Goal: Task Accomplishment & Management: Use online tool/utility

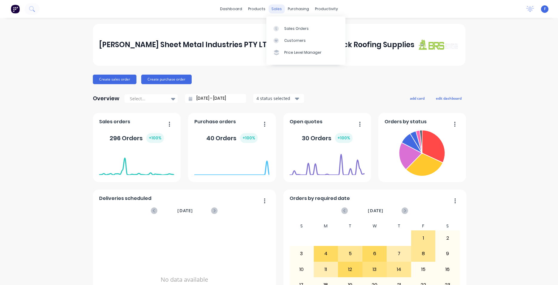
click at [274, 10] on div "sales" at bounding box center [276, 8] width 16 height 9
click at [299, 24] on link "Sales Orders" at bounding box center [305, 28] width 79 height 12
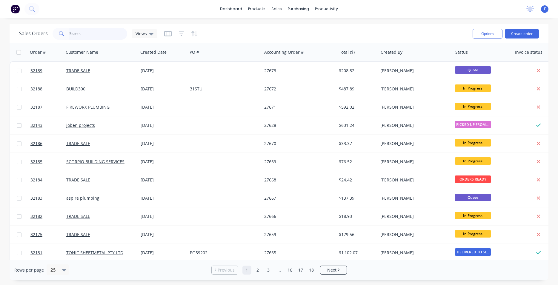
click at [92, 35] on input "text" at bounding box center [98, 34] width 58 height 12
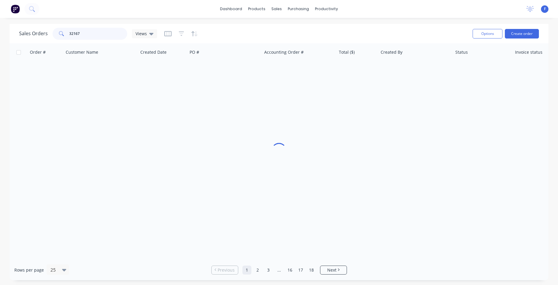
type input "32167"
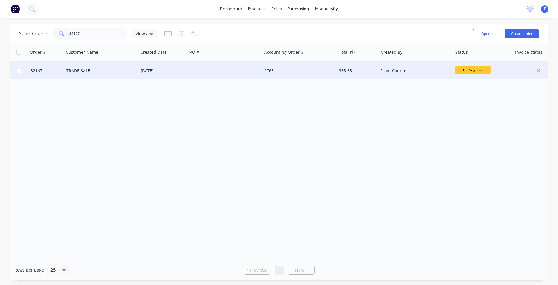
click at [185, 63] on div "[DATE]" at bounding box center [162, 71] width 49 height 18
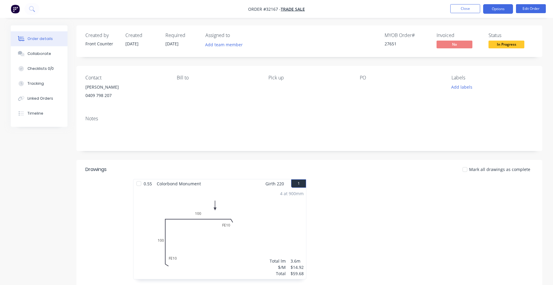
click at [500, 11] on button "Options" at bounding box center [498, 9] width 30 height 10
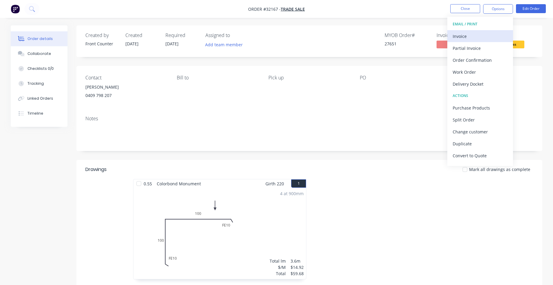
click at [474, 39] on div "Invoice" at bounding box center [479, 36] width 55 height 9
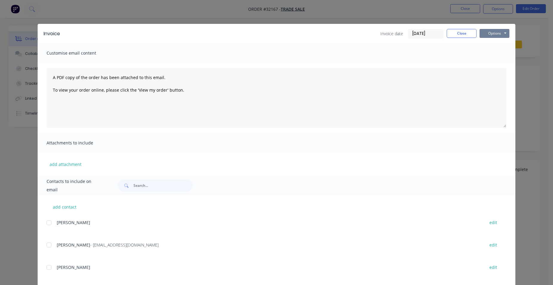
click at [483, 33] on button "Options" at bounding box center [494, 33] width 30 height 9
click at [494, 51] on button "Print" at bounding box center [498, 54] width 38 height 10
click at [450, 33] on button "Close" at bounding box center [461, 33] width 30 height 9
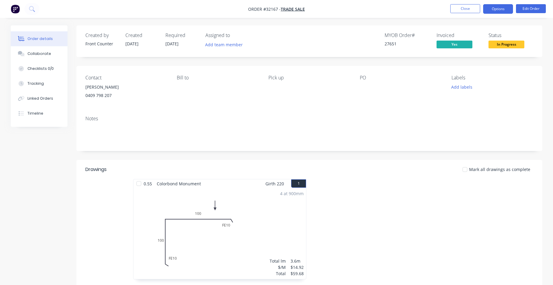
click at [503, 11] on button "Options" at bounding box center [498, 9] width 30 height 10
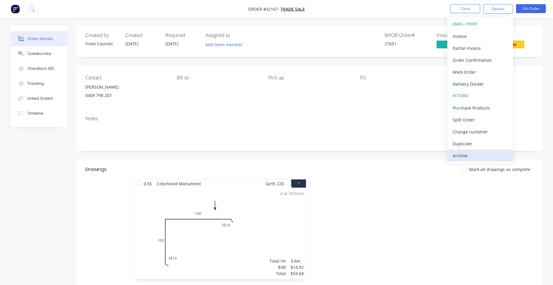
click at [482, 160] on button "Archive" at bounding box center [480, 155] width 66 height 12
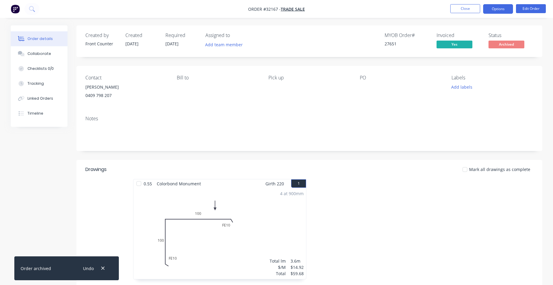
click at [500, 10] on button "Options" at bounding box center [498, 9] width 30 height 10
click at [454, 7] on button "Close" at bounding box center [465, 8] width 30 height 9
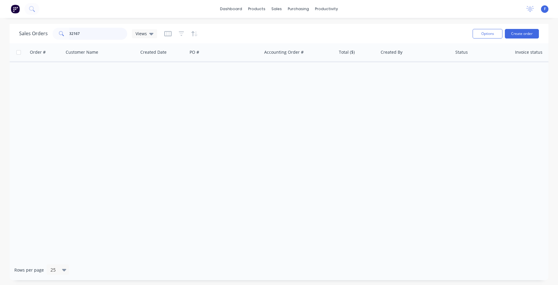
click at [109, 33] on input "32167" at bounding box center [98, 34] width 58 height 12
click at [14, 11] on img at bounding box center [15, 8] width 9 height 9
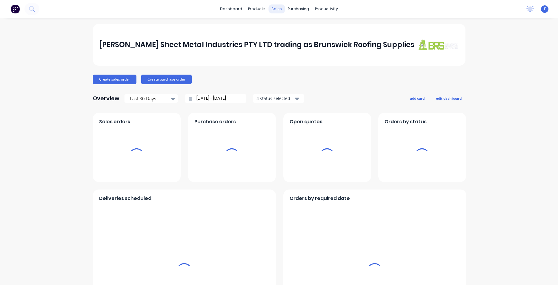
click at [271, 10] on div "sales" at bounding box center [276, 8] width 16 height 9
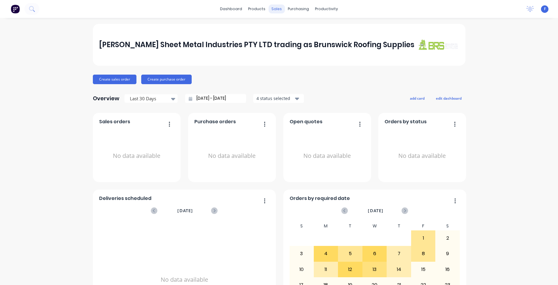
click at [275, 11] on div "sales" at bounding box center [276, 8] width 16 height 9
click at [270, 7] on div "sales" at bounding box center [276, 8] width 16 height 9
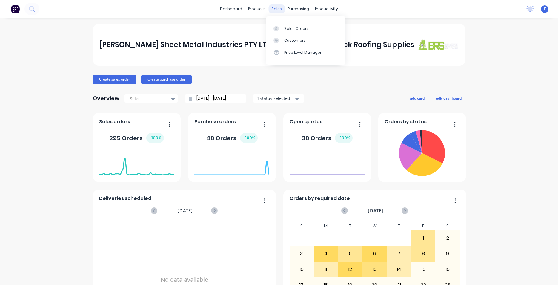
click at [275, 9] on div "sales" at bounding box center [276, 8] width 16 height 9
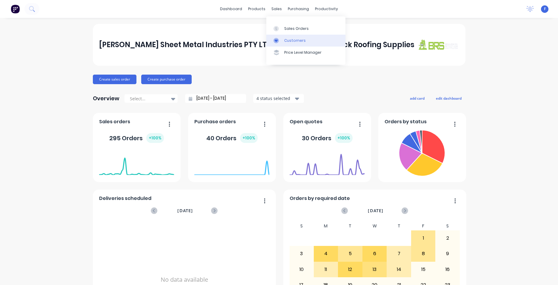
click at [295, 41] on div "Customers" at bounding box center [294, 40] width 21 height 5
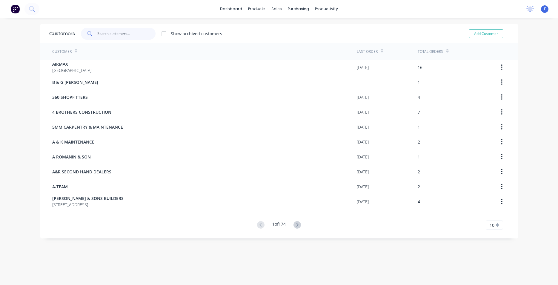
click at [115, 35] on input "text" at bounding box center [126, 34] width 58 height 12
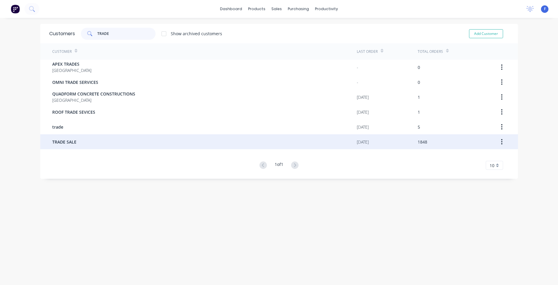
type input "TRADE"
click at [104, 139] on div "TRADE SALE" at bounding box center [204, 141] width 304 height 15
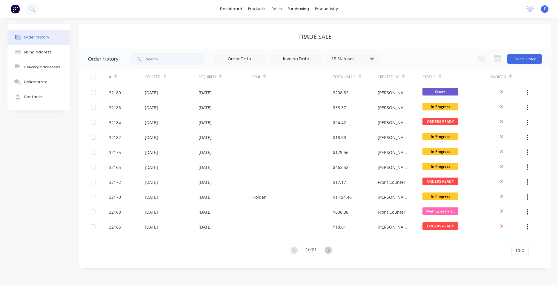
click at [374, 61] on div "15 Statuses" at bounding box center [353, 59] width 50 height 7
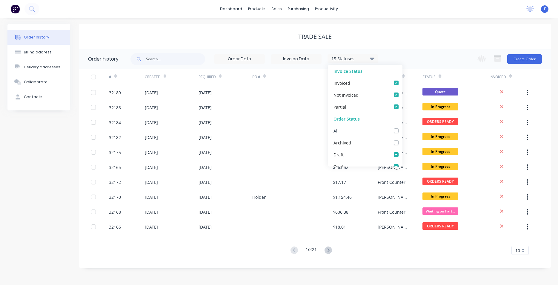
click at [389, 132] on div "All" at bounding box center [365, 131] width 75 height 12
click at [402, 127] on label at bounding box center [402, 127] width 0 height 0
click at [402, 130] on input "checkbox" at bounding box center [404, 130] width 5 height 6
checkbox input "true"
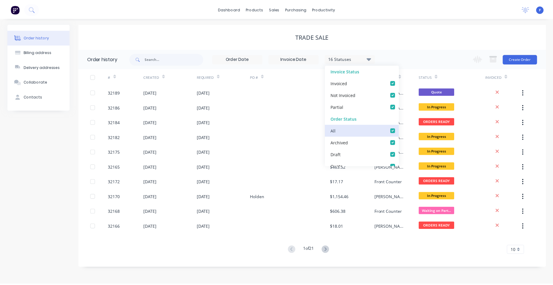
scroll to position [0, 4]
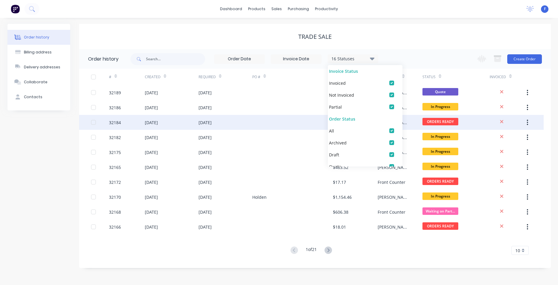
click at [295, 129] on div at bounding box center [292, 122] width 81 height 15
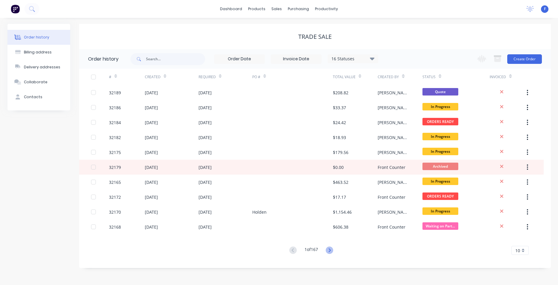
click at [330, 252] on icon at bounding box center [329, 249] width 7 height 7
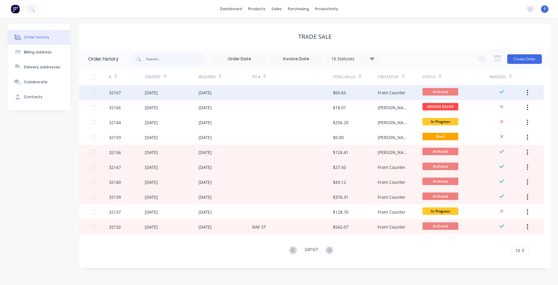
click at [127, 94] on div "32167" at bounding box center [127, 92] width 36 height 15
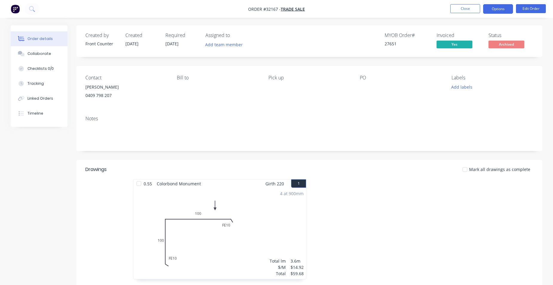
click at [490, 8] on button "Options" at bounding box center [498, 9] width 30 height 10
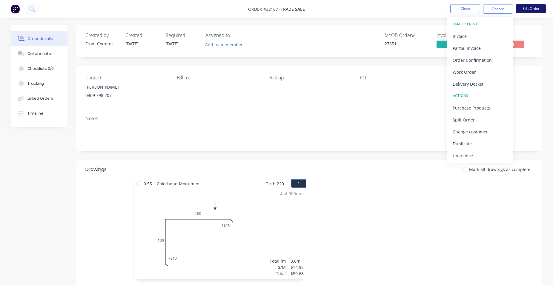
click at [521, 12] on button "Edit Order" at bounding box center [531, 8] width 30 height 9
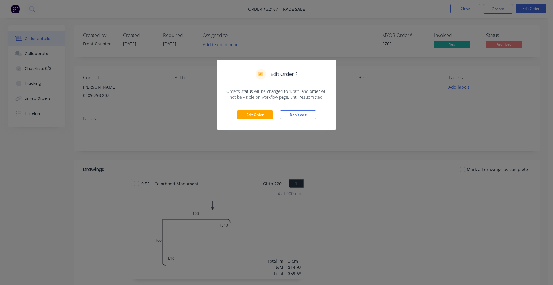
click at [262, 121] on div "Edit Order Don't edit" at bounding box center [276, 114] width 119 height 29
click at [260, 116] on button "Edit Order" at bounding box center [255, 114] width 36 height 9
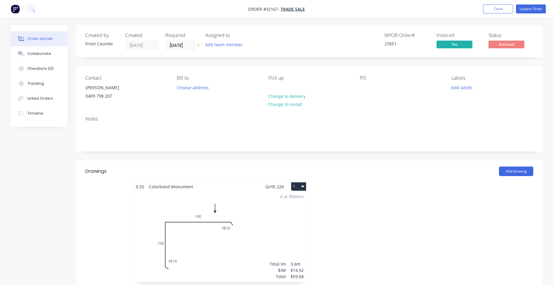
scroll to position [122, 0]
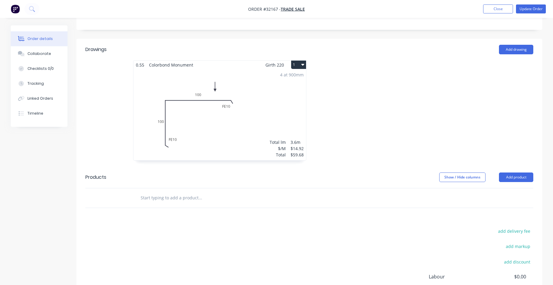
click at [180, 197] on input "text" at bounding box center [199, 198] width 119 height 12
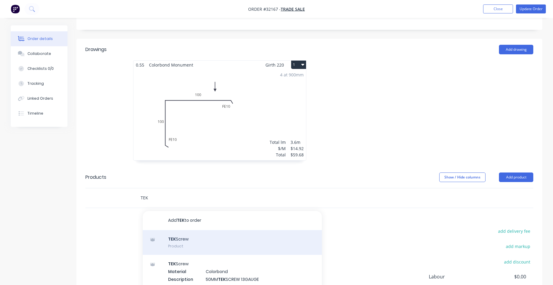
type input "TEK"
click at [235, 239] on div "TEK Screw Product" at bounding box center [232, 242] width 179 height 25
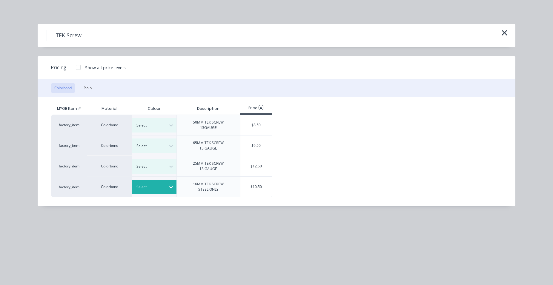
click at [168, 186] on icon at bounding box center [171, 187] width 6 height 6
click at [75, 102] on div "Monument" at bounding box center [37, 96] width 75 height 11
click at [268, 189] on div "$10.50" at bounding box center [256, 187] width 32 height 20
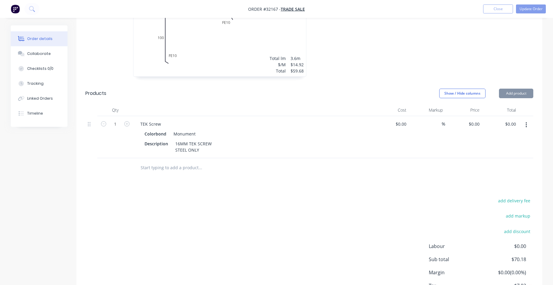
type input "$10.50"
click at [522, 7] on button "Update Order" at bounding box center [531, 8] width 30 height 9
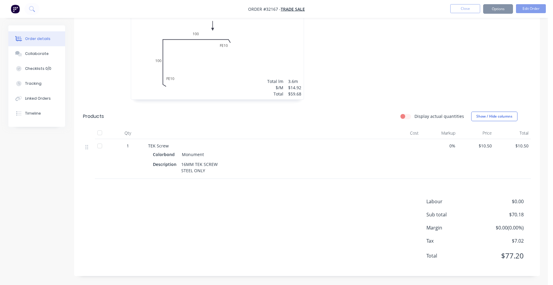
scroll to position [0, 0]
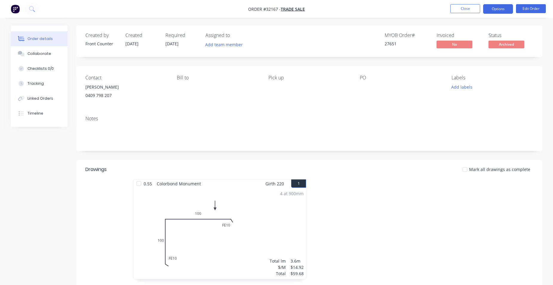
click at [504, 7] on button "Options" at bounding box center [498, 9] width 30 height 10
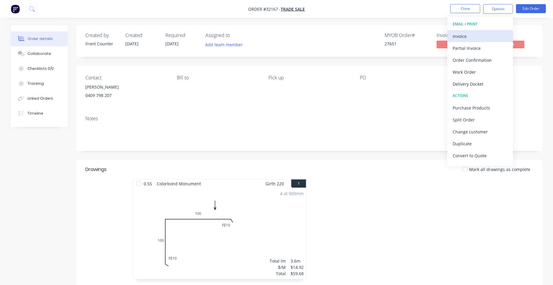
click at [480, 38] on div "Invoice" at bounding box center [479, 36] width 55 height 9
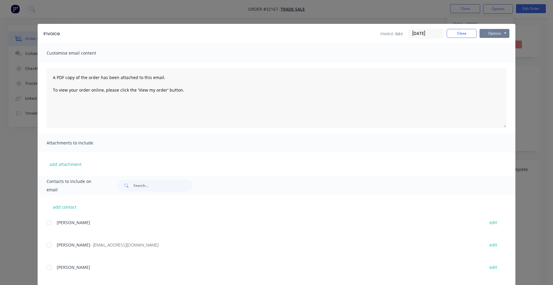
click at [499, 33] on button "Options" at bounding box center [494, 33] width 30 height 9
click at [495, 56] on button "Print" at bounding box center [498, 54] width 38 height 10
click at [454, 36] on button "Close" at bounding box center [461, 33] width 30 height 9
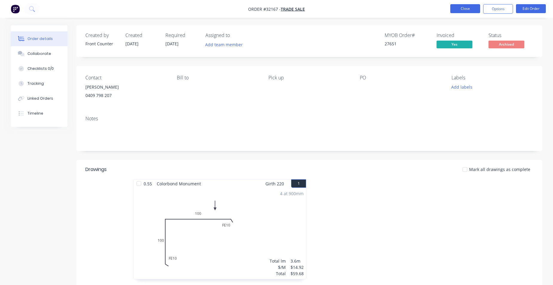
click at [468, 9] on button "Close" at bounding box center [465, 8] width 30 height 9
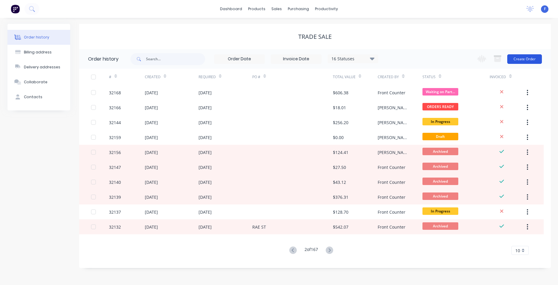
click at [538, 61] on button "Create Order" at bounding box center [524, 59] width 35 height 10
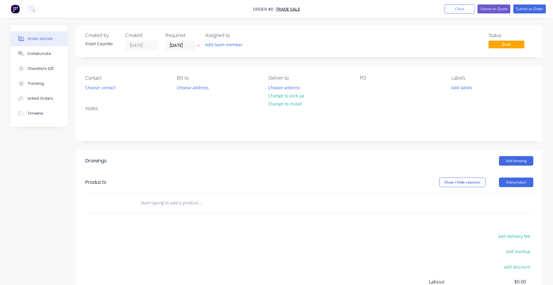
click at [176, 198] on input "text" at bounding box center [199, 203] width 119 height 12
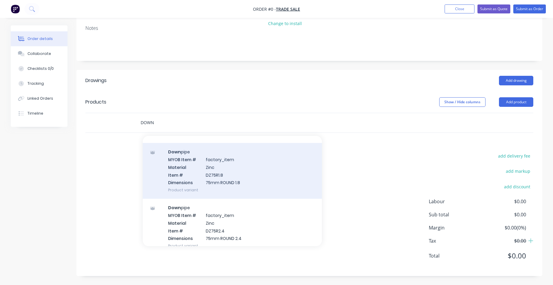
scroll to position [2177, 0]
type input "DOWN"
click at [240, 175] on div "Down pipe MYOB Item # factory_item Material Zinc Item # DZ75R1.8 Dimensions 75m…" at bounding box center [232, 170] width 179 height 56
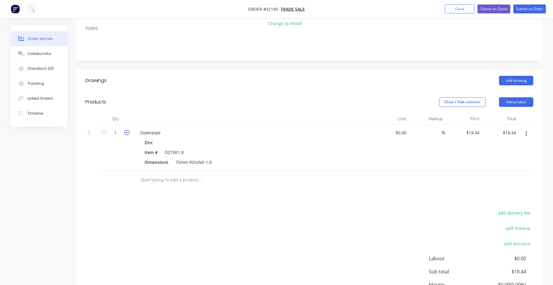
click at [129, 132] on icon "button" at bounding box center [126, 132] width 5 height 5
type input "2"
type input "$36.88"
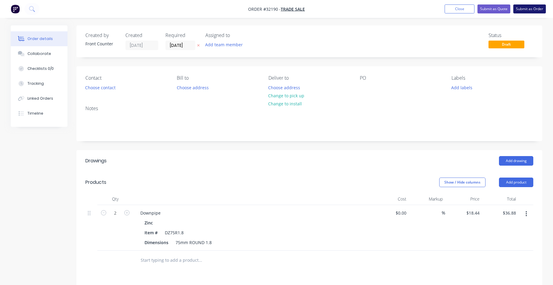
click at [528, 10] on button "Submit as Order" at bounding box center [529, 8] width 33 height 9
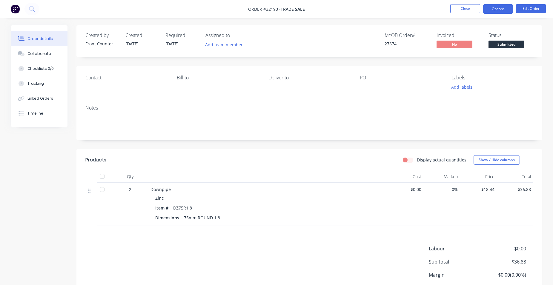
click at [503, 8] on button "Options" at bounding box center [498, 9] width 30 height 10
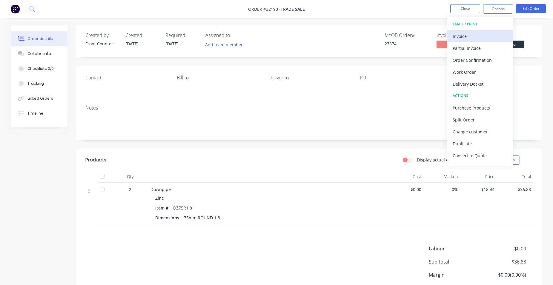
click at [491, 33] on div "Invoice" at bounding box center [479, 36] width 55 height 9
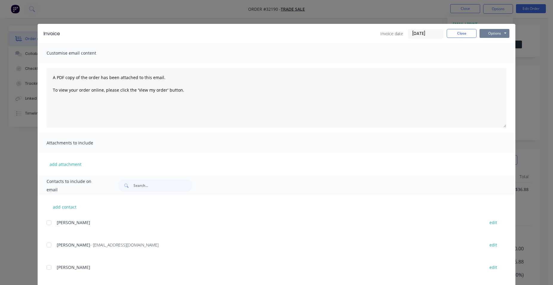
click at [505, 32] on button "Options" at bounding box center [494, 33] width 30 height 9
click at [504, 52] on button "Print" at bounding box center [498, 54] width 38 height 10
drag, startPoint x: 467, startPoint y: 30, endPoint x: 487, endPoint y: 19, distance: 22.7
click at [467, 30] on button "Close" at bounding box center [461, 33] width 30 height 9
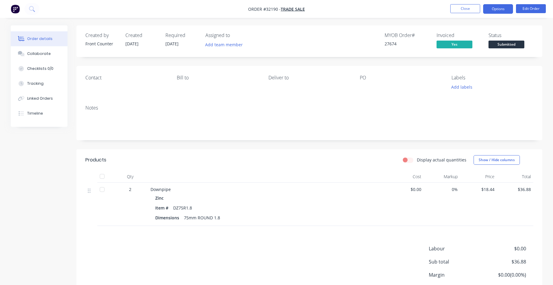
drag, startPoint x: 497, startPoint y: 6, endPoint x: 505, endPoint y: 13, distance: 11.4
click at [497, 7] on button "Options" at bounding box center [498, 9] width 30 height 10
click at [527, 47] on div "Status Submitted" at bounding box center [510, 41] width 45 height 17
click at [522, 45] on span "Submitted" at bounding box center [506, 44] width 36 height 7
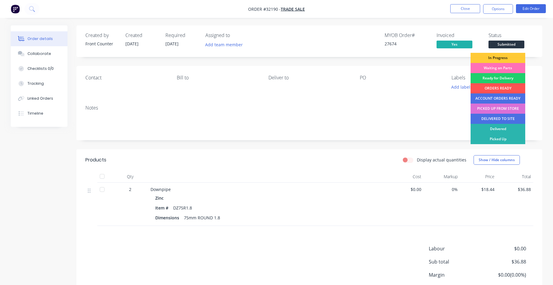
click at [502, 107] on div "PICKED UP FROM STORE" at bounding box center [497, 109] width 55 height 10
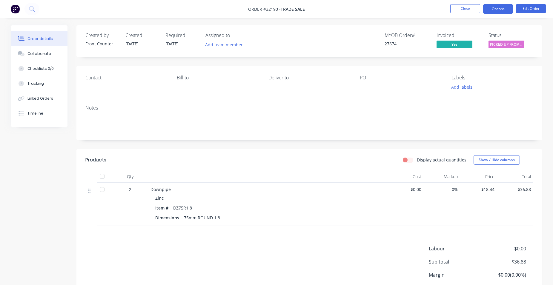
click at [495, 11] on button "Options" at bounding box center [498, 9] width 30 height 10
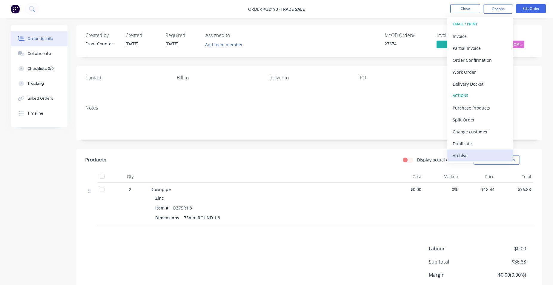
click at [467, 157] on div "Archive" at bounding box center [479, 155] width 55 height 9
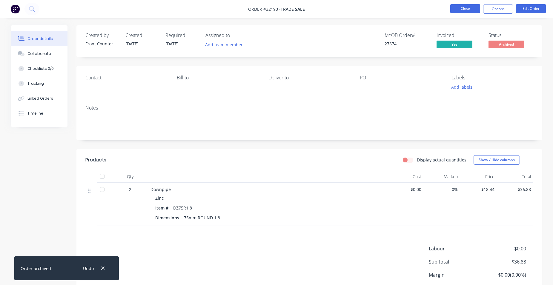
click at [460, 10] on button "Close" at bounding box center [465, 8] width 30 height 9
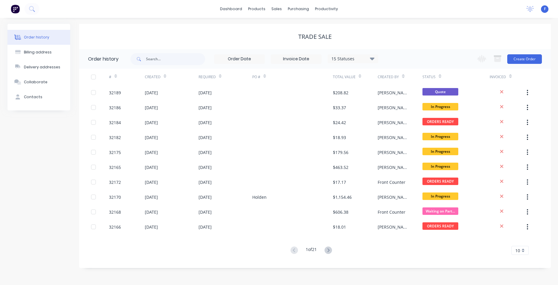
click at [14, 9] on img at bounding box center [15, 8] width 9 height 9
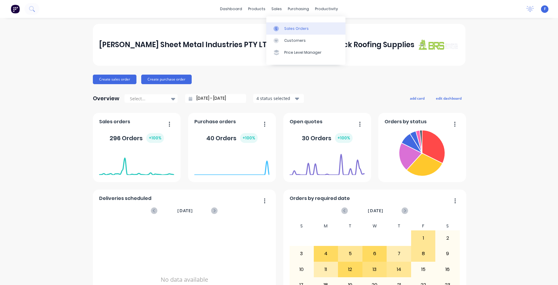
click at [294, 27] on div "Sales Orders" at bounding box center [296, 28] width 24 height 5
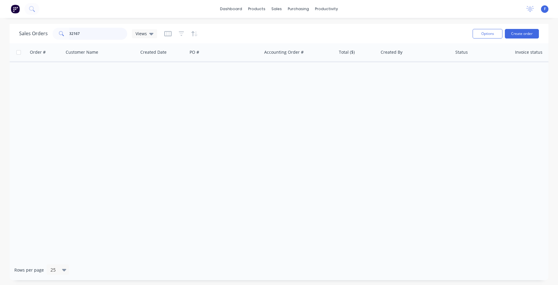
click at [88, 35] on input "32167" at bounding box center [98, 34] width 58 height 12
type input "3"
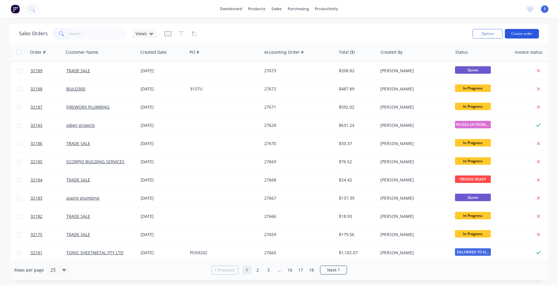
click at [520, 33] on button "Create order" at bounding box center [522, 34] width 34 height 10
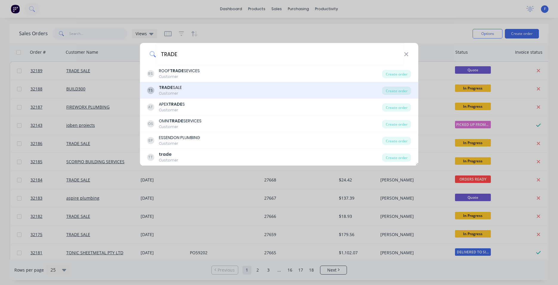
type input "TRADE"
click at [199, 90] on div "TS TRADE SALE Customer" at bounding box center [264, 90] width 235 height 12
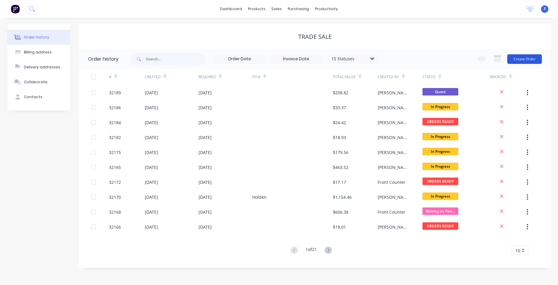
click at [522, 60] on button "Create Order" at bounding box center [524, 59] width 35 height 10
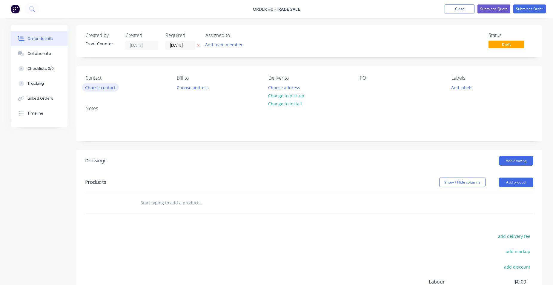
click at [104, 90] on button "Choose contact" at bounding box center [100, 87] width 37 height 8
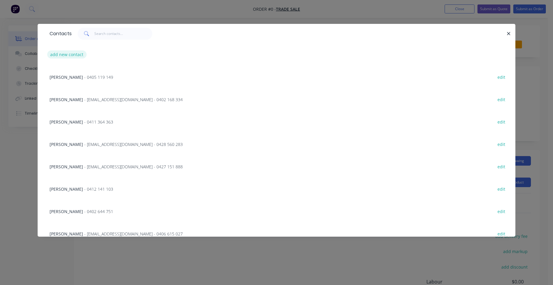
click at [79, 54] on button "add new contact" at bounding box center [66, 54] width 39 height 8
select select "AU"
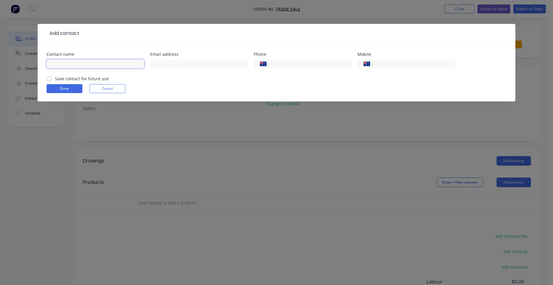
click at [89, 63] on input "text" at bounding box center [96, 63] width 98 height 9
type input "[PERSON_NAME]"
type input "0429 104 960"
click button "Done" at bounding box center [65, 88] width 36 height 9
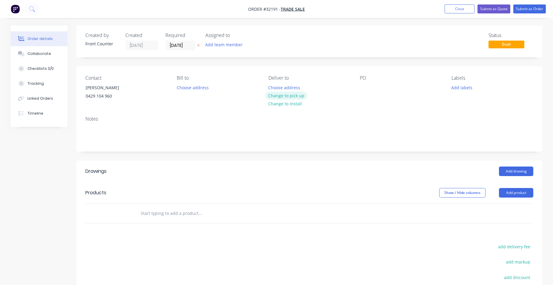
click at [294, 96] on button "Change to pick up" at bounding box center [286, 96] width 42 height 8
click at [513, 172] on button "Add drawing" at bounding box center [516, 172] width 34 height 10
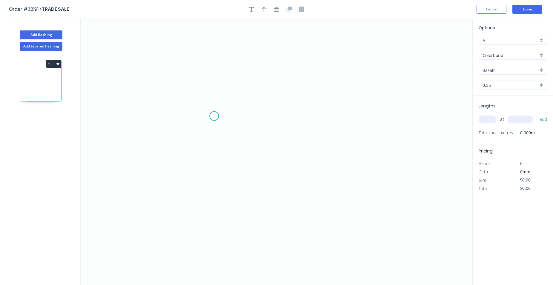
click at [214, 116] on icon "0" at bounding box center [276, 152] width 391 height 266
click at [213, 152] on icon "0" at bounding box center [276, 152] width 391 height 266
click at [351, 153] on icon "0 ?" at bounding box center [276, 152] width 391 height 266
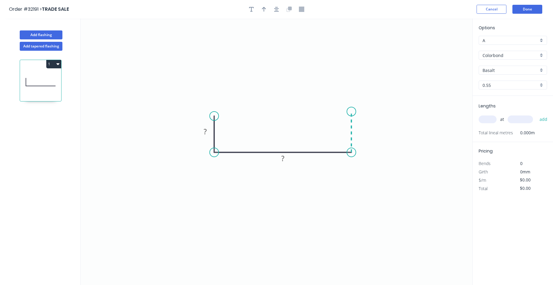
click at [350, 111] on icon "0 ? ?" at bounding box center [276, 152] width 391 height 266
click at [208, 130] on rect at bounding box center [205, 132] width 12 height 8
type input "$37.95"
click at [484, 119] on input "text" at bounding box center [487, 119] width 18 height 8
type input "1"
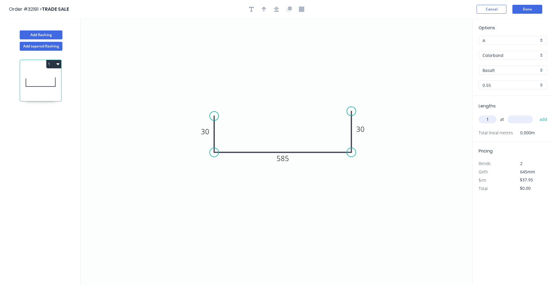
type input "1"
type input "1415"
click at [536, 114] on button "add" at bounding box center [543, 119] width 14 height 10
type input "$53.70"
click at [214, 114] on circle at bounding box center [213, 114] width 9 height 9
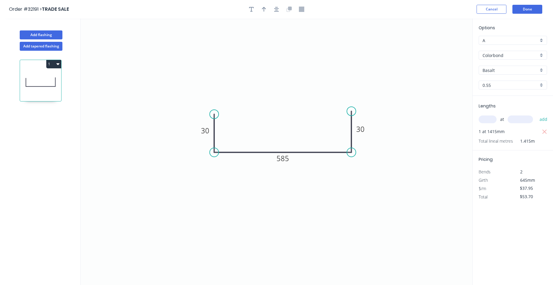
click at [545, 71] on div "Basalt" at bounding box center [512, 70] width 68 height 9
click at [521, 124] on div "Monument" at bounding box center [513, 126] width 68 height 10
type input "Monument"
click at [535, 10] on button "Done" at bounding box center [527, 9] width 30 height 9
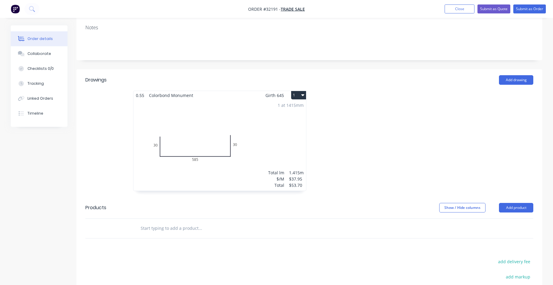
click at [293, 185] on div "$53.70" at bounding box center [296, 185] width 15 height 6
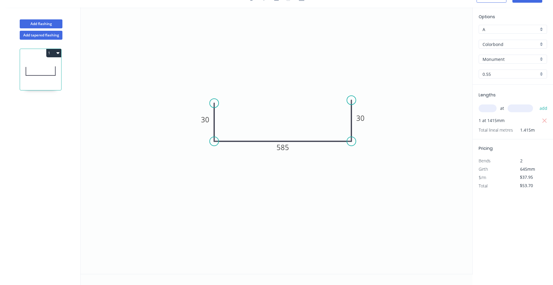
scroll to position [11, 0]
click at [525, 187] on input "$53.70" at bounding box center [530, 185] width 20 height 8
type input "$63.70"
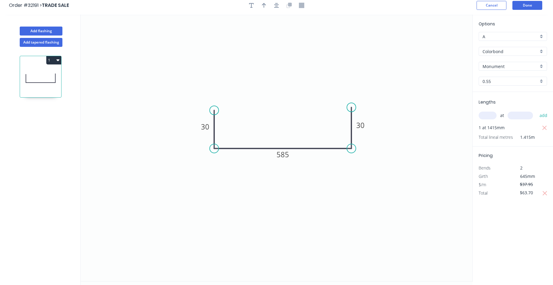
scroll to position [0, 0]
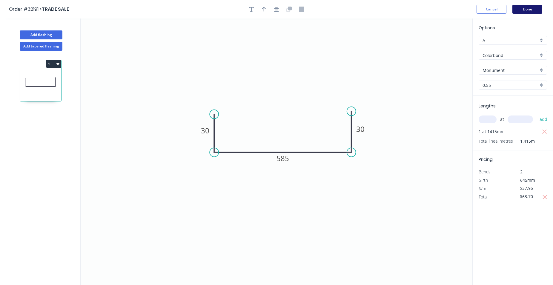
click at [518, 7] on button "Done" at bounding box center [527, 9] width 30 height 9
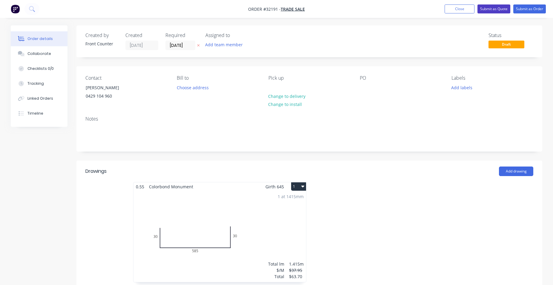
click at [502, 9] on button "Submit as Quote" at bounding box center [493, 8] width 33 height 9
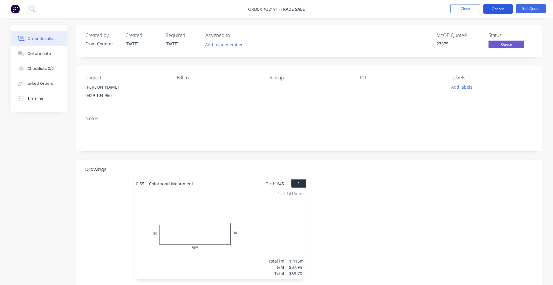
click at [495, 10] on button "Options" at bounding box center [498, 9] width 30 height 10
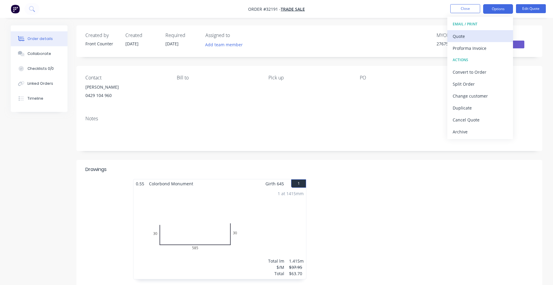
click at [483, 35] on div "Quote" at bounding box center [479, 36] width 55 height 9
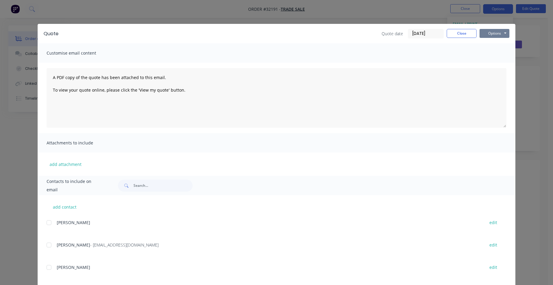
click at [489, 33] on button "Options" at bounding box center [494, 33] width 30 height 9
click at [497, 56] on button "Print" at bounding box center [498, 54] width 38 height 10
click at [464, 33] on button "Close" at bounding box center [461, 33] width 30 height 9
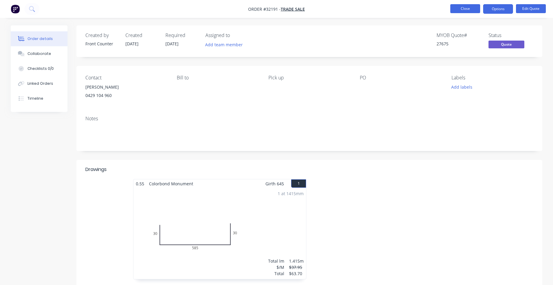
click at [471, 7] on button "Close" at bounding box center [465, 8] width 30 height 9
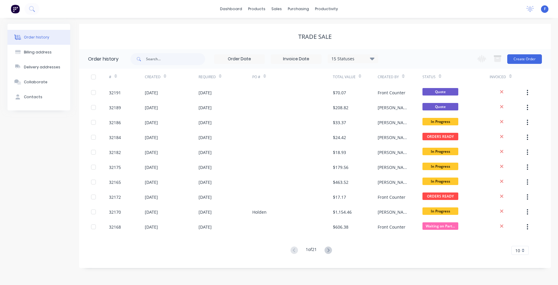
click at [12, 10] on img at bounding box center [15, 8] width 9 height 9
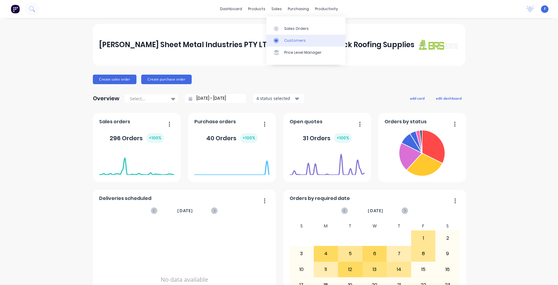
click at [312, 40] on link "Customers" at bounding box center [305, 41] width 79 height 12
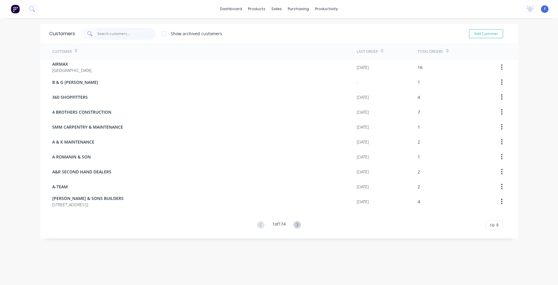
click at [107, 35] on input "text" at bounding box center [126, 34] width 58 height 12
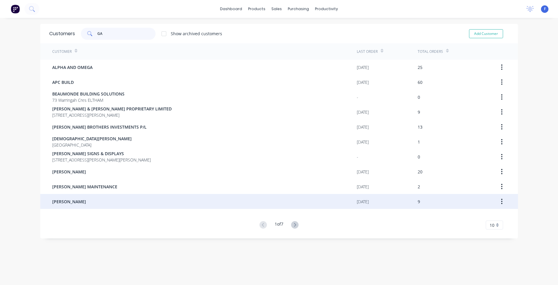
type input "GA"
click at [87, 202] on div "[PERSON_NAME]" at bounding box center [204, 201] width 304 height 15
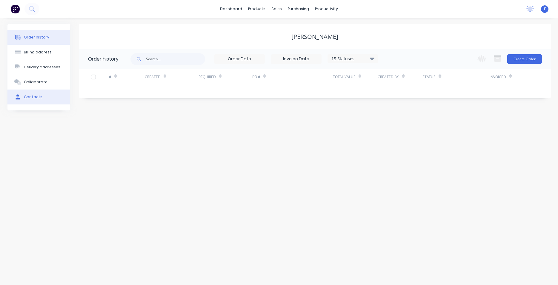
click at [47, 95] on button "Contacts" at bounding box center [38, 97] width 63 height 15
select select "AU"
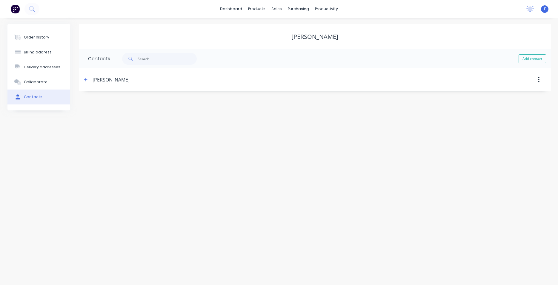
select select "AU"
click at [93, 82] on div "[PERSON_NAME]" at bounding box center [111, 79] width 37 height 7
click at [88, 79] on button "button" at bounding box center [85, 79] width 7 height 7
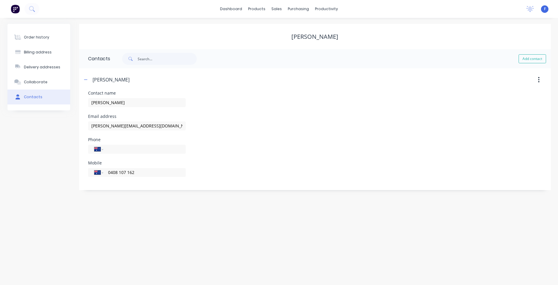
click at [17, 8] on img at bounding box center [15, 8] width 9 height 9
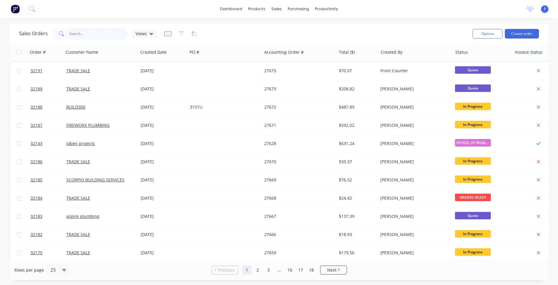
click at [78, 33] on input "text" at bounding box center [98, 34] width 58 height 12
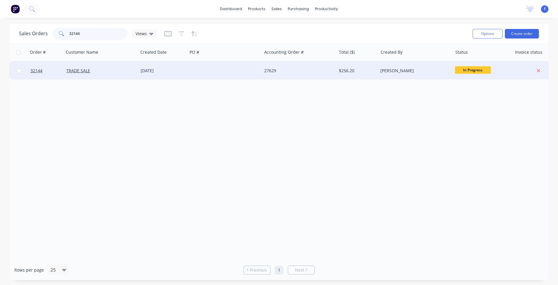
type input "32144"
click at [199, 72] on div at bounding box center [224, 71] width 74 height 18
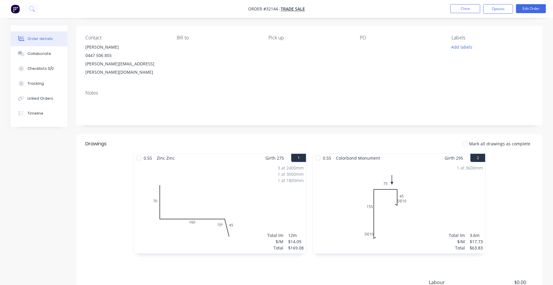
scroll to position [30, 0]
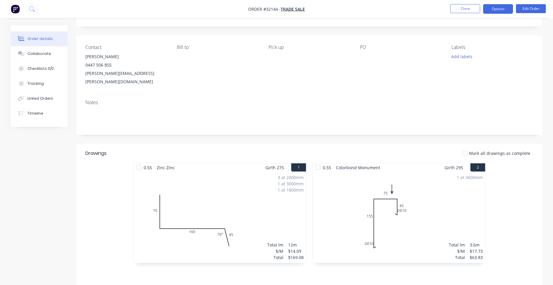
click at [489, 9] on button "Options" at bounding box center [498, 9] width 30 height 10
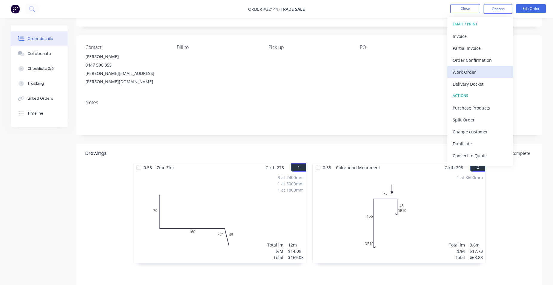
click at [473, 72] on div "Work Order" at bounding box center [479, 72] width 55 height 9
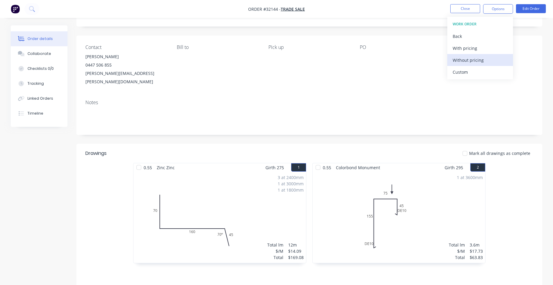
click at [473, 60] on div "Without pricing" at bounding box center [479, 60] width 55 height 9
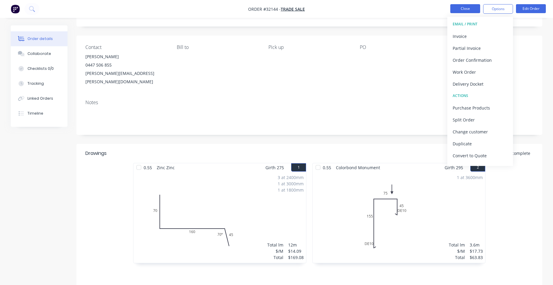
click at [468, 12] on button "Close" at bounding box center [465, 8] width 30 height 9
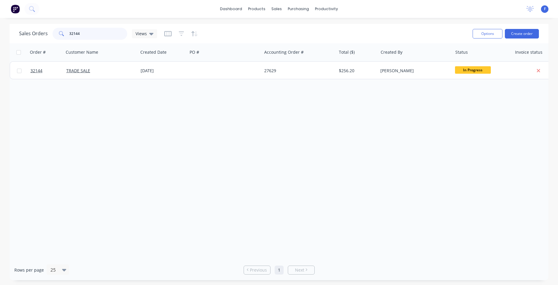
click at [93, 33] on input "32144" at bounding box center [98, 34] width 58 height 12
type input "3"
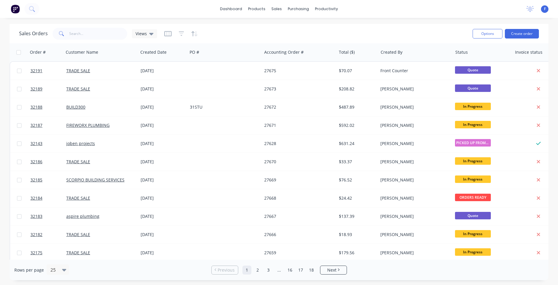
click at [15, 8] on img at bounding box center [15, 8] width 9 height 9
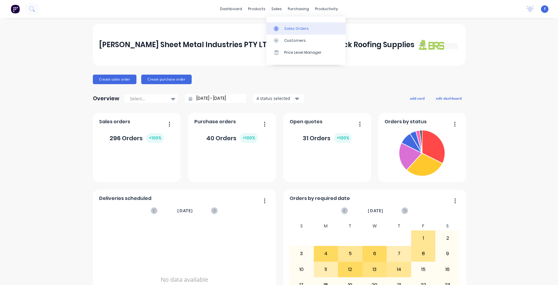
click at [292, 29] on div "Sales Orders" at bounding box center [296, 28] width 24 height 5
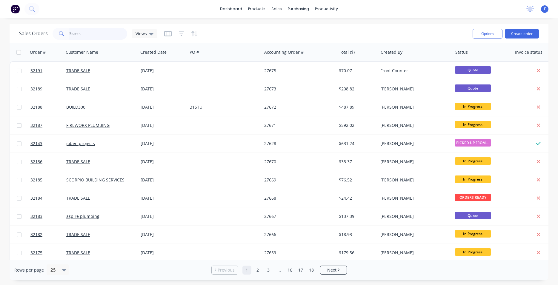
click at [91, 36] on input "text" at bounding box center [98, 34] width 58 height 12
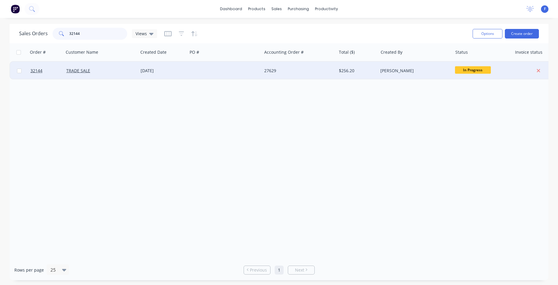
type input "32144"
click at [116, 70] on div "TRADE SALE" at bounding box center [99, 71] width 66 height 6
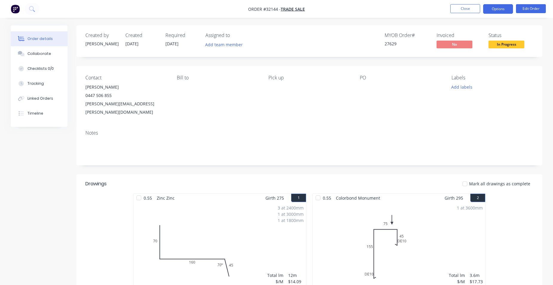
click at [497, 13] on button "Options" at bounding box center [498, 9] width 30 height 10
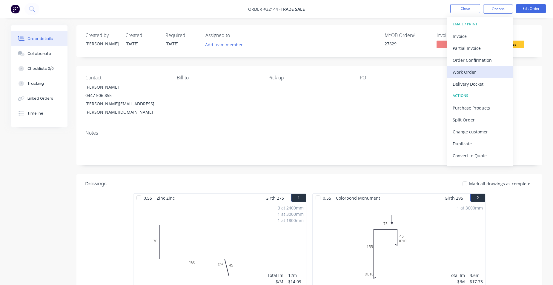
click at [479, 73] on div "Work Order" at bounding box center [479, 72] width 55 height 9
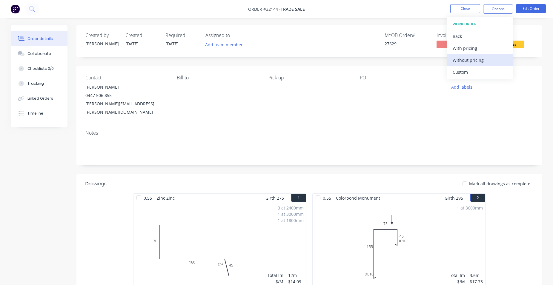
click at [487, 57] on div "Without pricing" at bounding box center [479, 60] width 55 height 9
